Goal: Find specific page/section: Find specific page/section

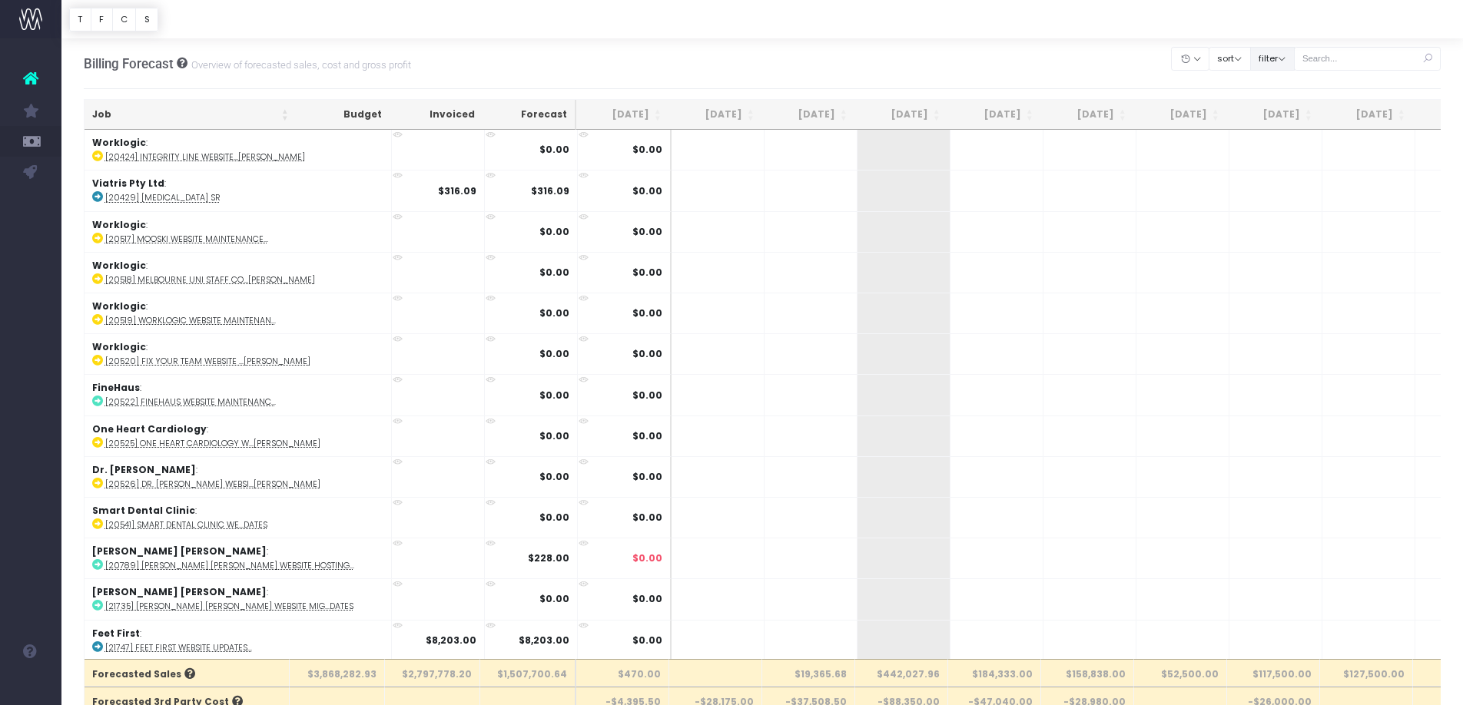
click at [1281, 53] on button "filter" at bounding box center [1272, 59] width 45 height 24
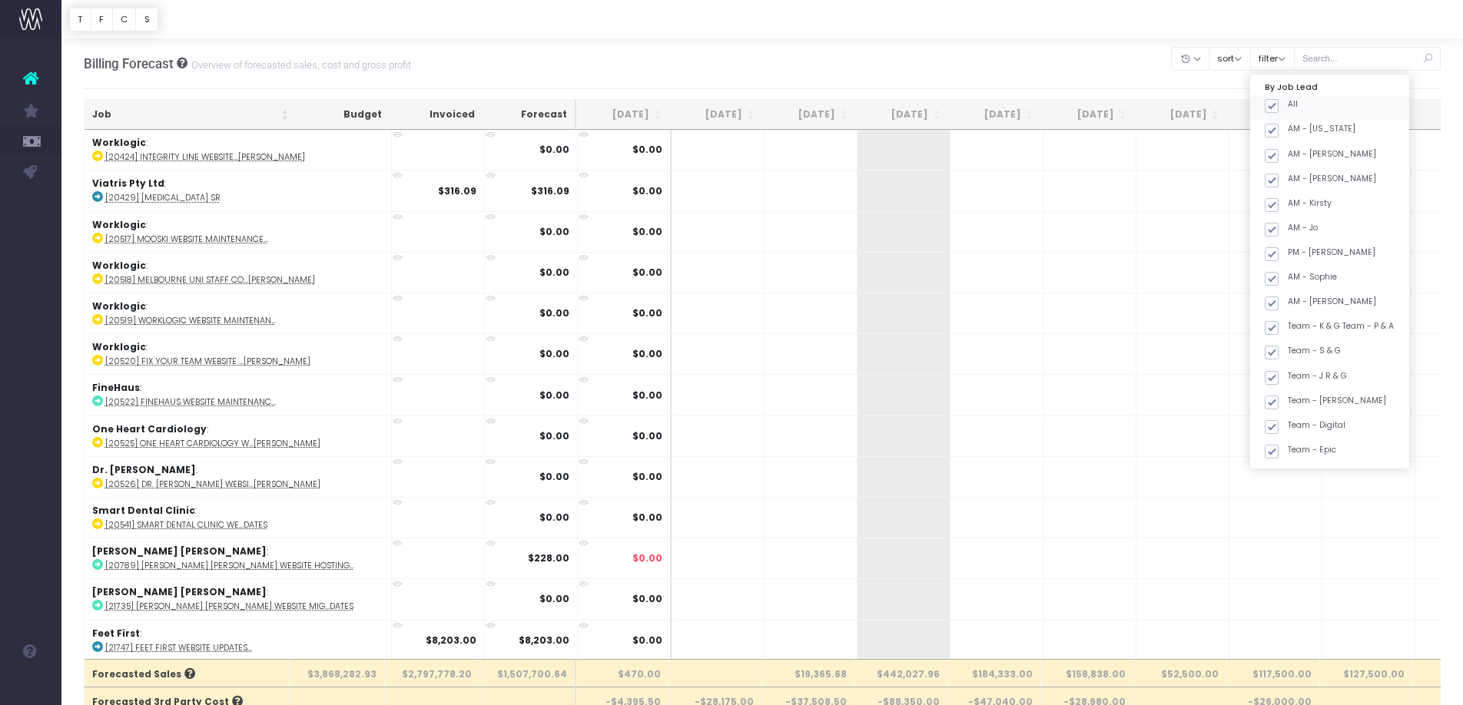
click at [1278, 104] on span at bounding box center [1272, 106] width 14 height 14
click at [1289, 104] on input "All" at bounding box center [1293, 103] width 10 height 10
checkbox input "false"
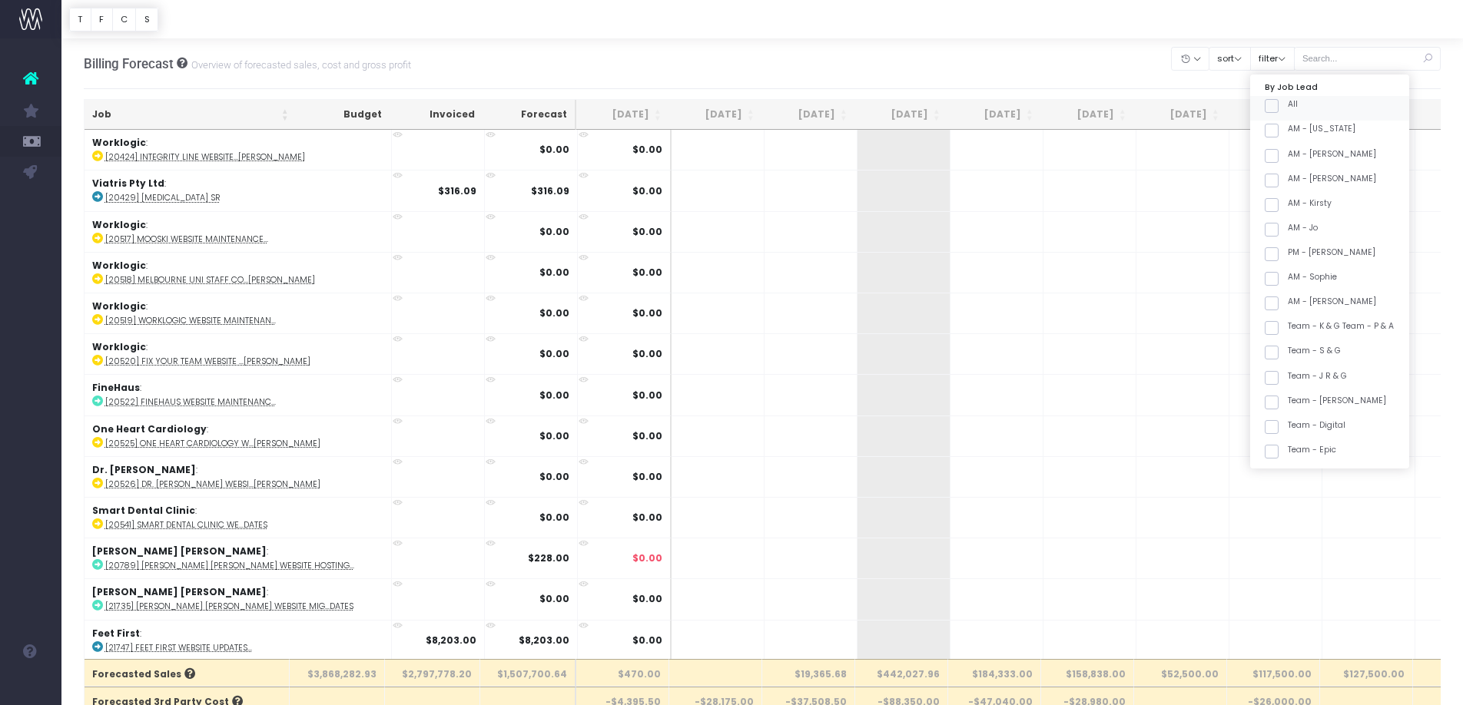
checkbox input "false"
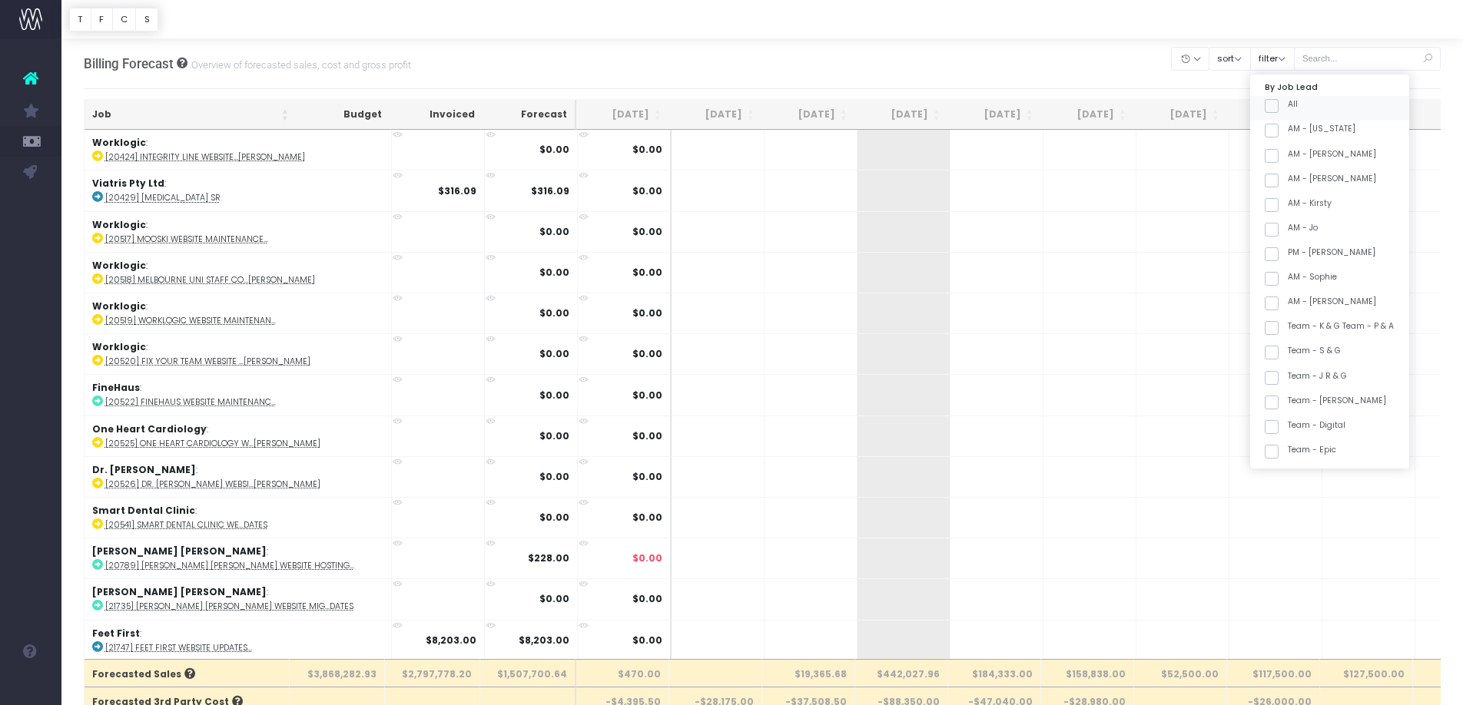
checkbox input "false"
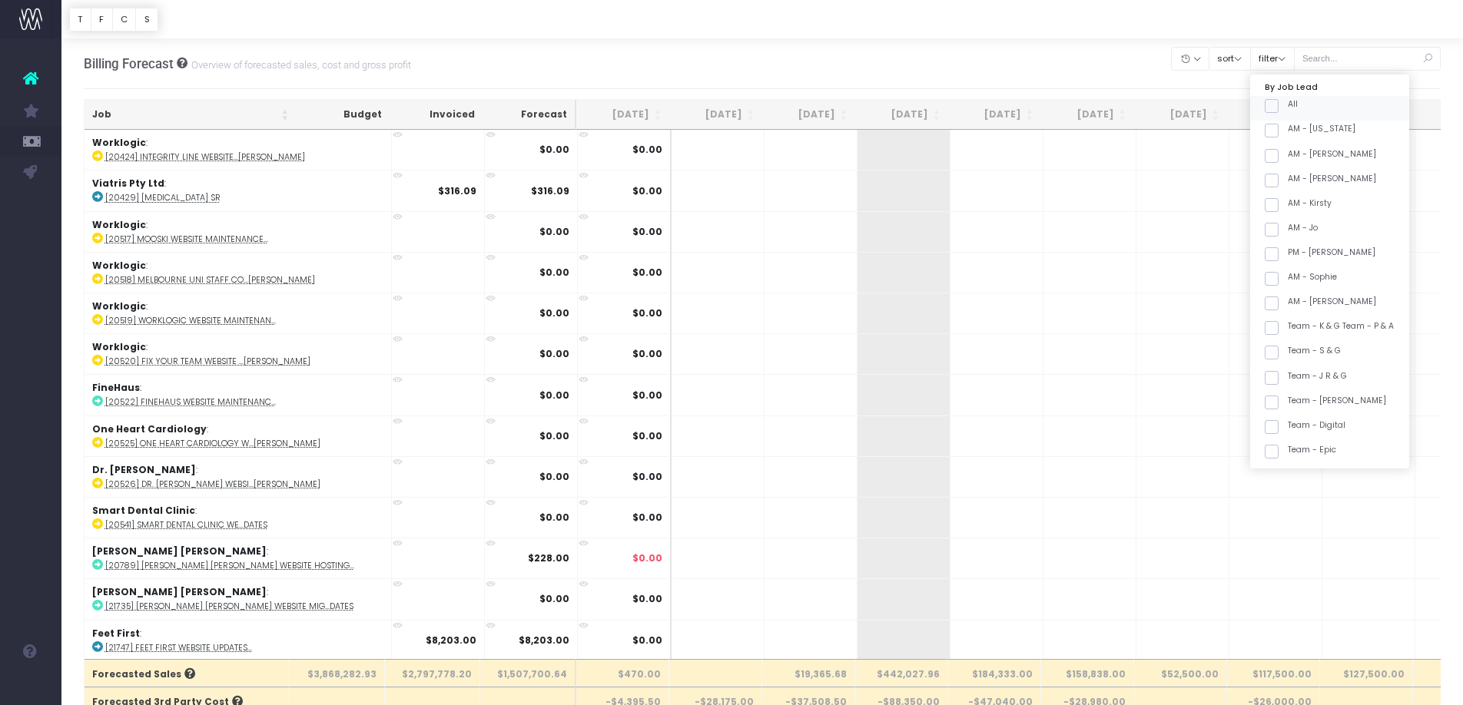
checkbox input "false"
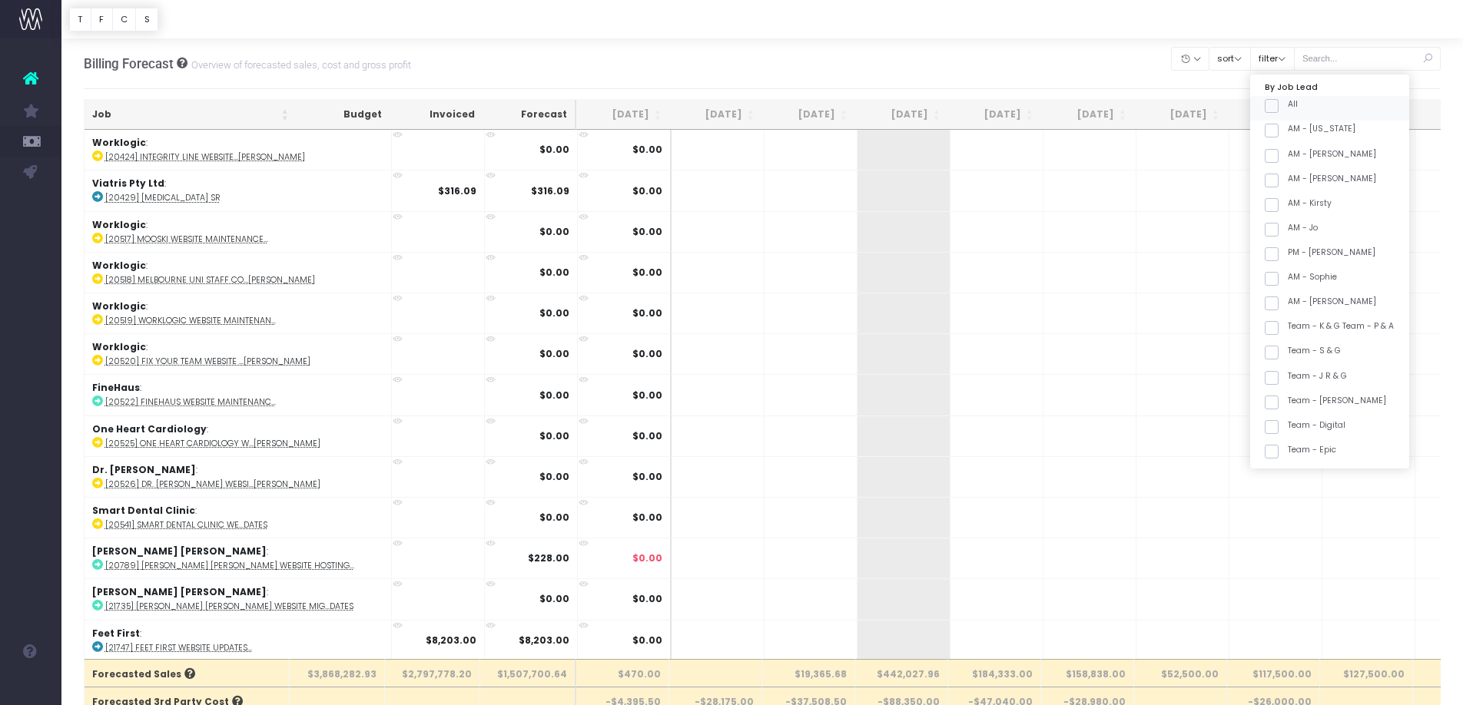
checkbox input "false"
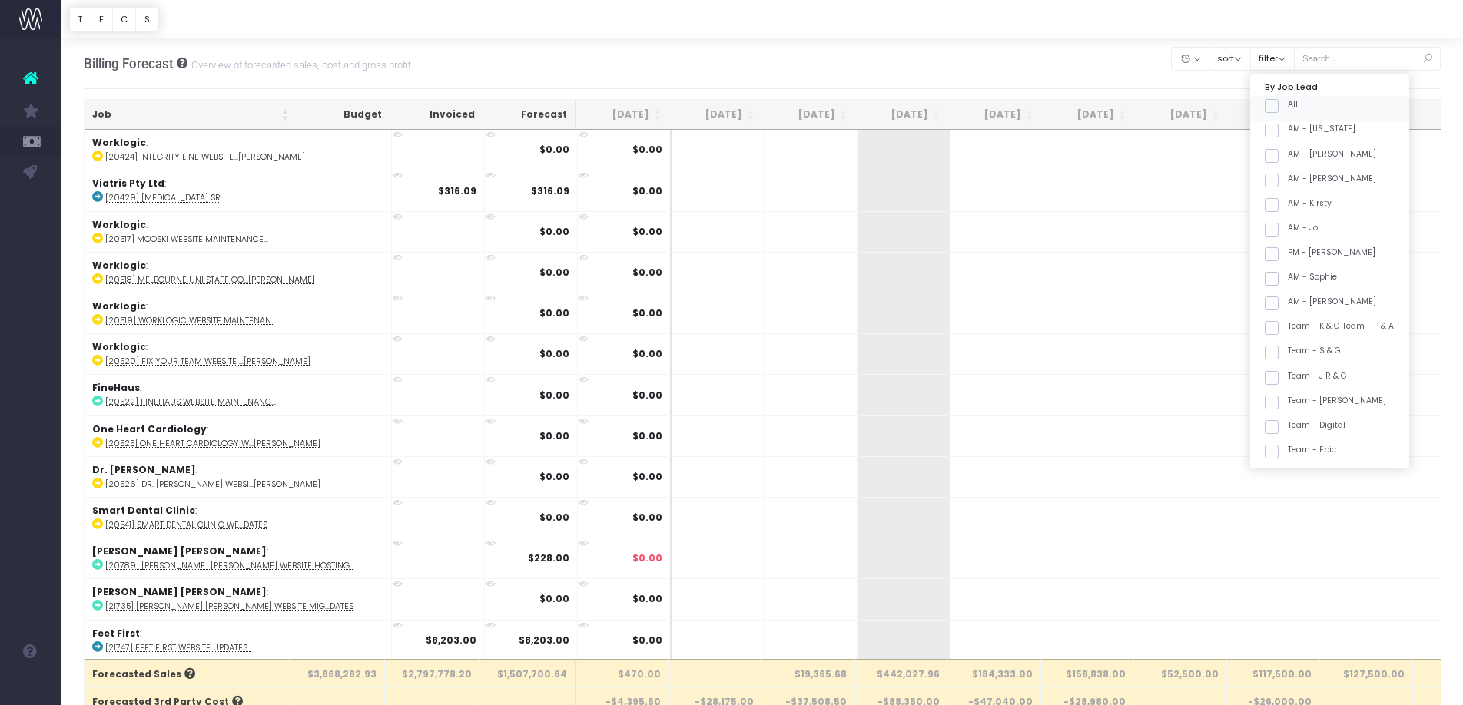
checkbox input "false"
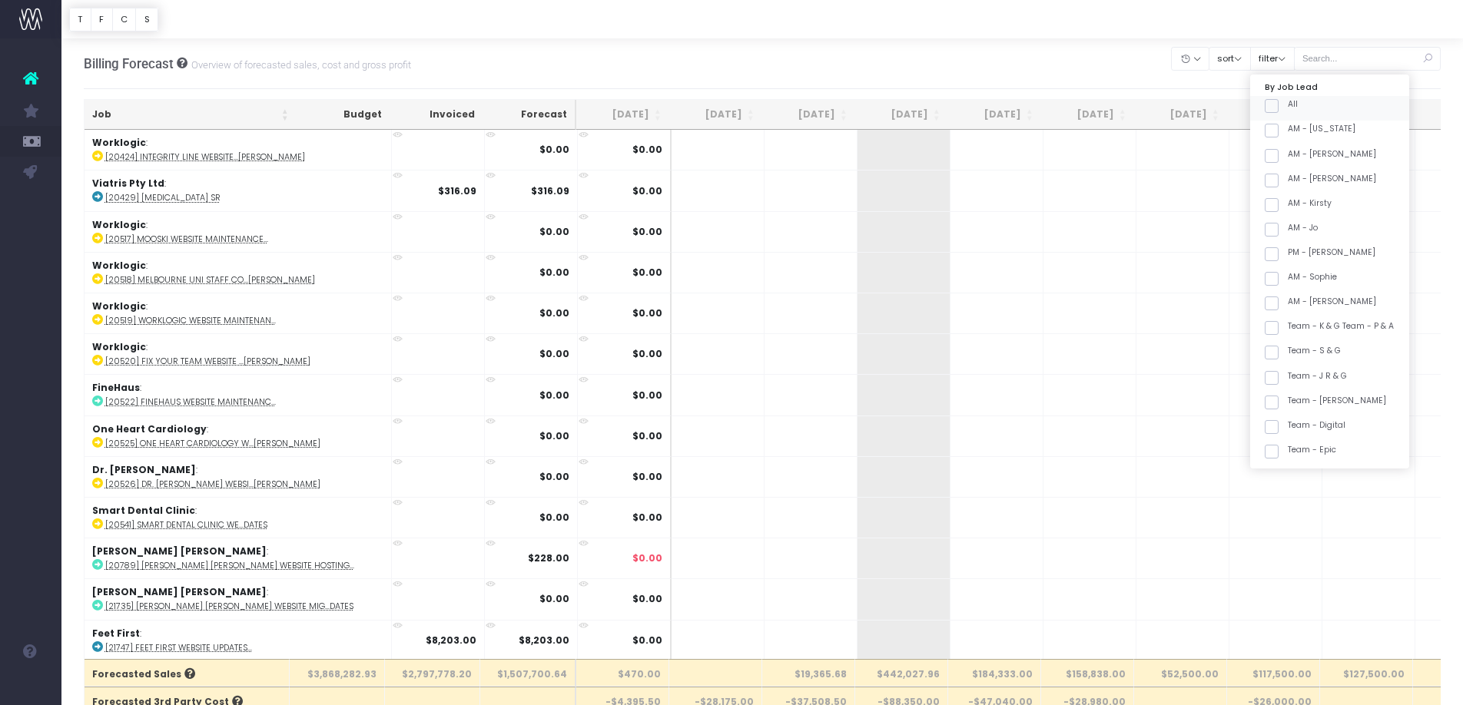
checkbox input "false"
click at [1326, 418] on div "Team - [PERSON_NAME]" at bounding box center [1329, 415] width 159 height 25
click at [1278, 411] on span at bounding box center [1272, 413] width 14 height 14
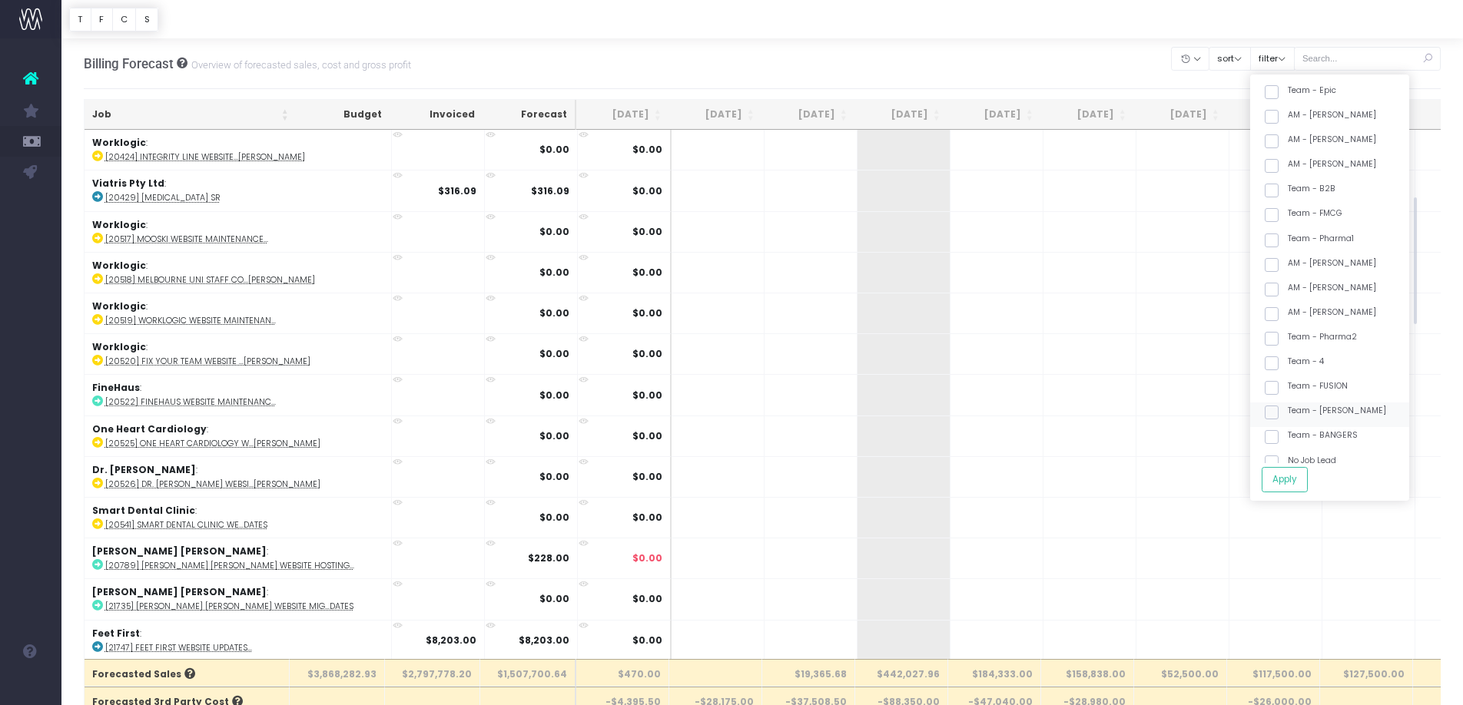
click at [1288, 411] on input "Team - [PERSON_NAME]" at bounding box center [1293, 410] width 10 height 10
checkbox input "true"
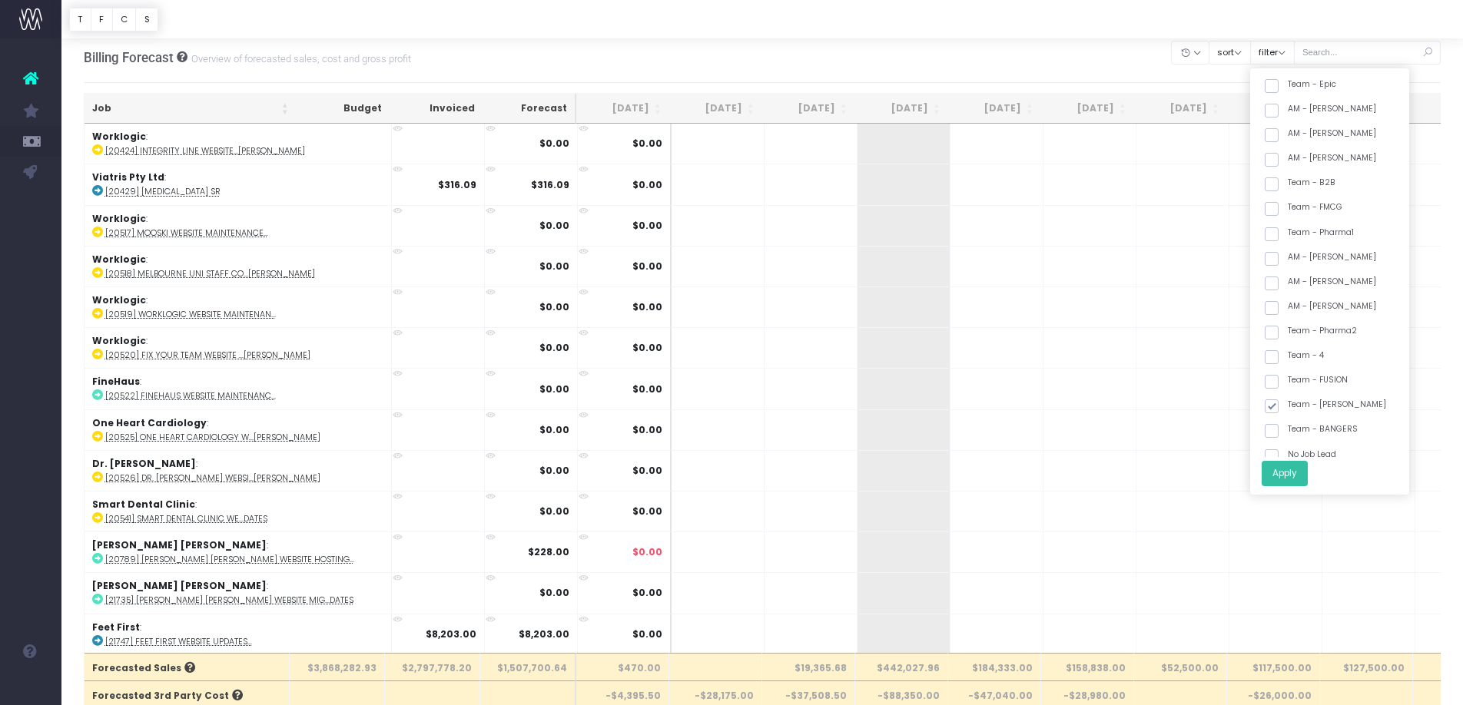
click at [1301, 477] on button "Apply" at bounding box center [1284, 473] width 46 height 25
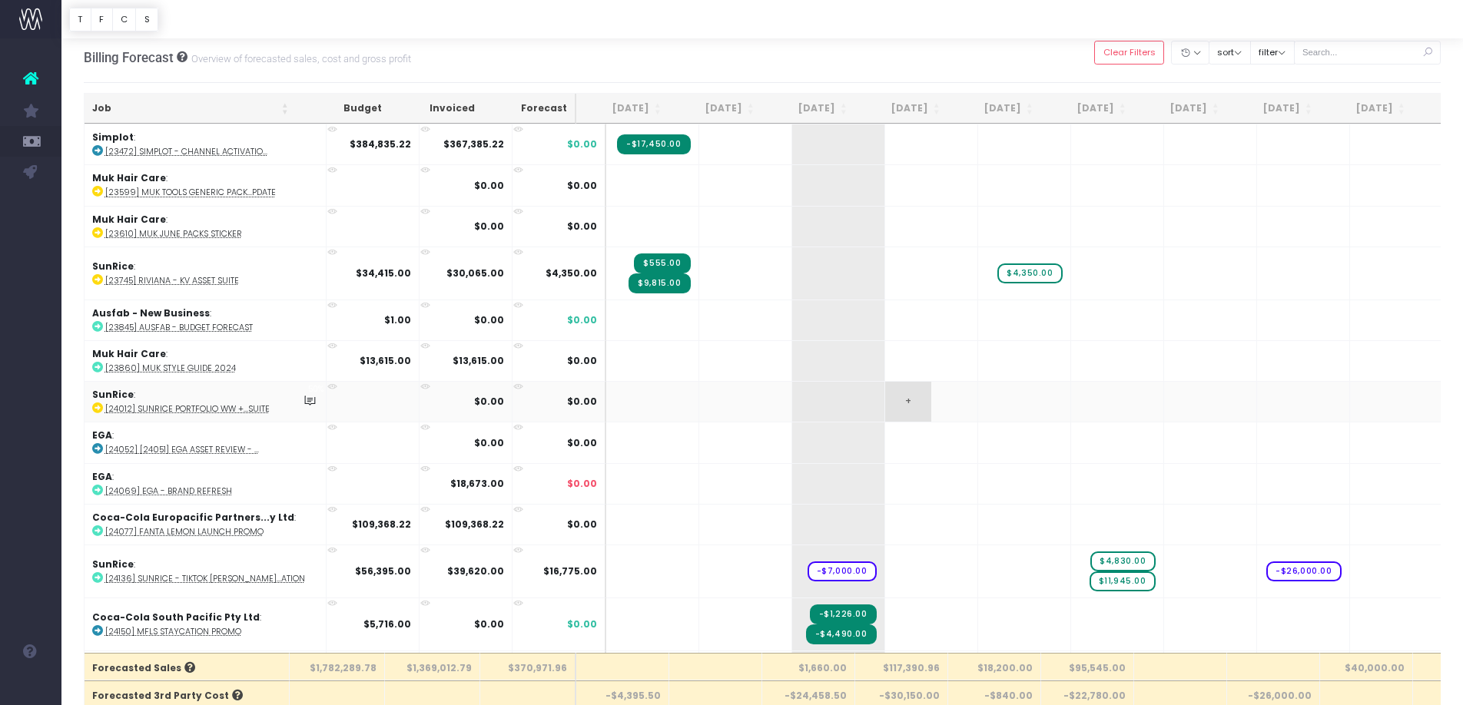
scroll to position [0, 0]
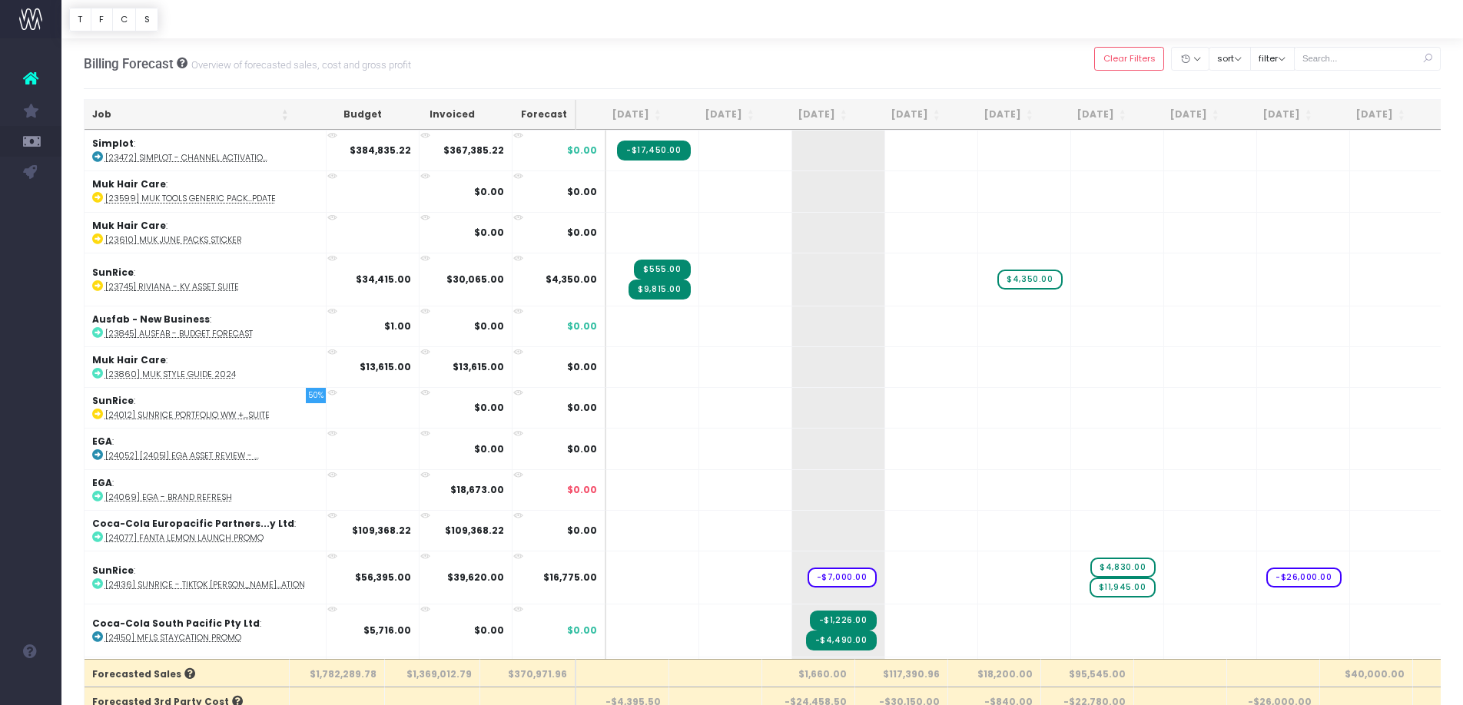
click at [224, 121] on th "Job" at bounding box center [191, 115] width 212 height 30
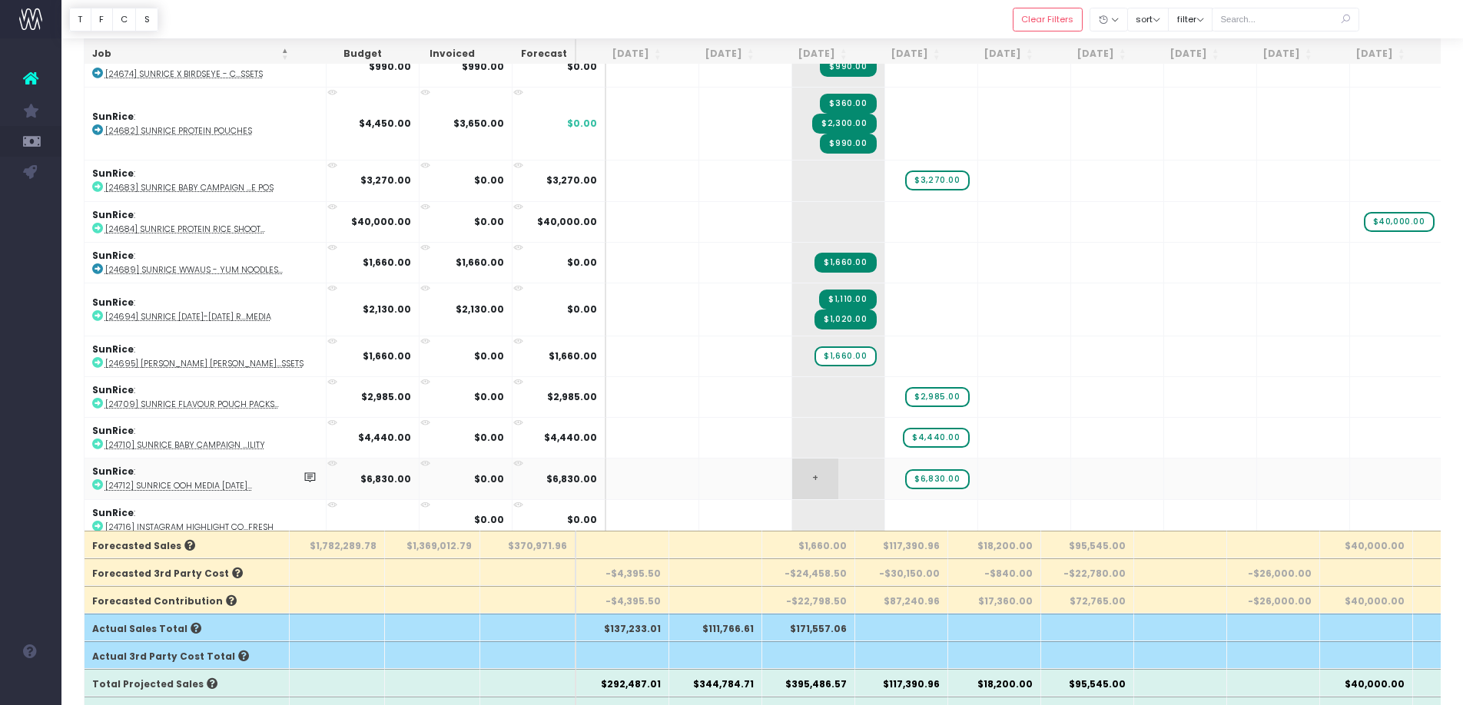
scroll to position [126, 0]
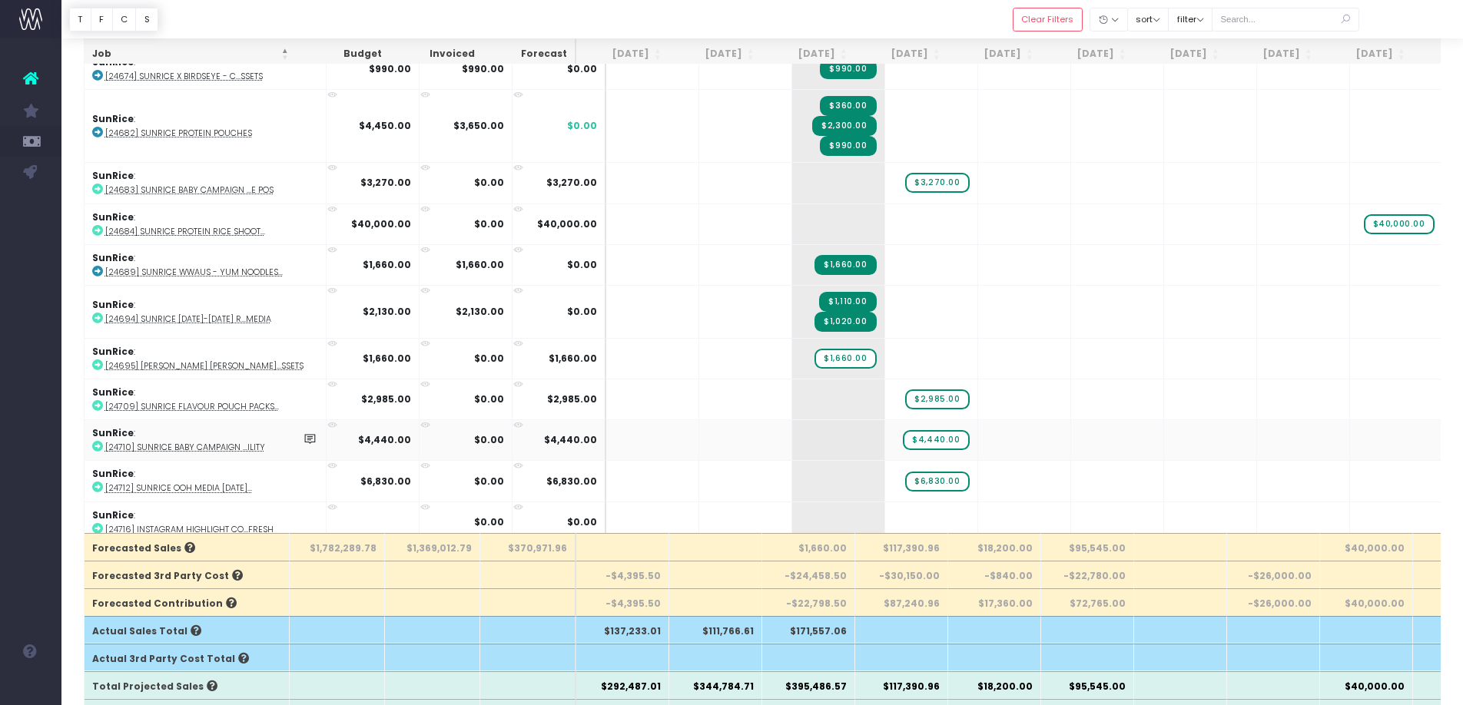
click at [187, 442] on abbr "[24710] SunRice Baby Campaign ...ility" at bounding box center [185, 448] width 160 height 12
